Goal: Find specific page/section: Find specific page/section

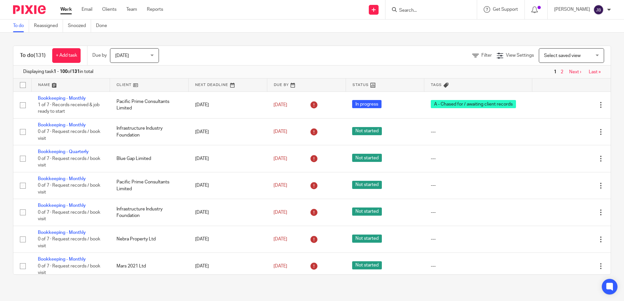
click at [414, 7] on div at bounding box center [430, 9] width 91 height 19
click at [414, 7] on form at bounding box center [432, 10] width 69 height 8
click at [417, 9] on input "Search" at bounding box center [427, 11] width 59 height 6
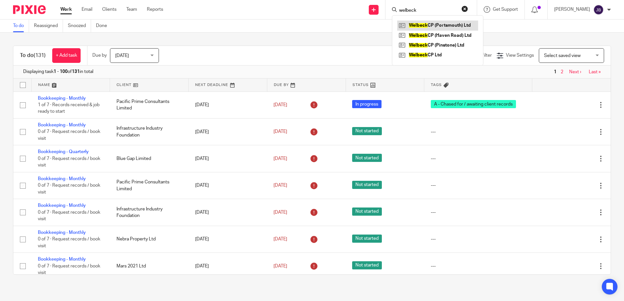
type input "welbeck"
click at [461, 22] on link at bounding box center [437, 26] width 81 height 10
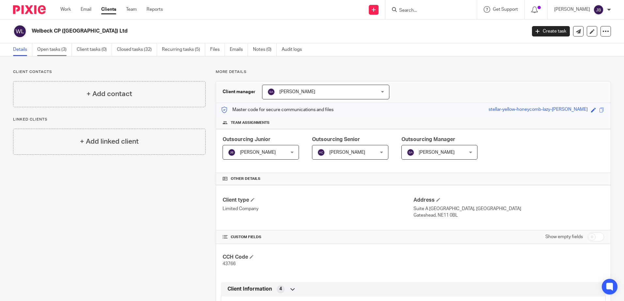
click at [59, 48] on link "Open tasks (3)" at bounding box center [54, 49] width 35 height 13
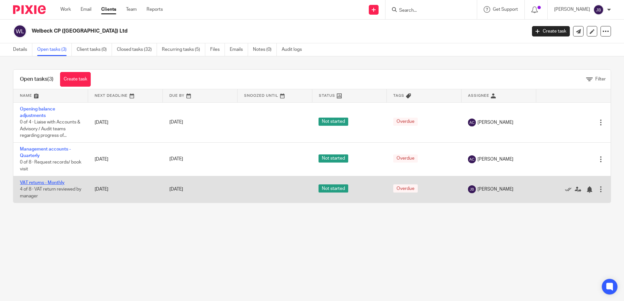
click at [57, 182] on link "VAT returns - Monthly" at bounding box center [42, 183] width 45 height 5
